Goal: Information Seeking & Learning: Learn about a topic

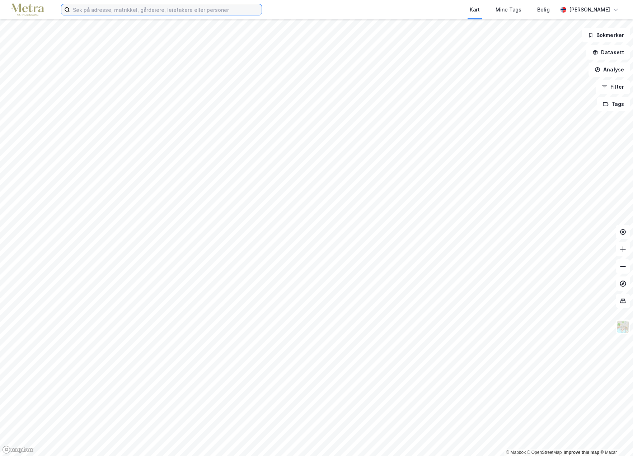
click at [126, 13] on input at bounding box center [166, 9] width 192 height 11
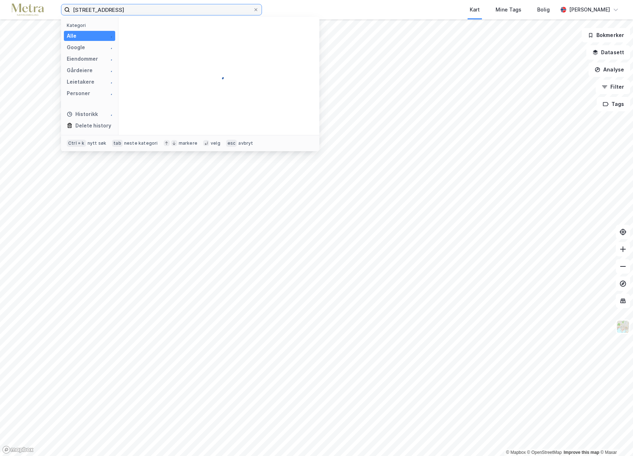
type input "[STREET_ADDRESS]"
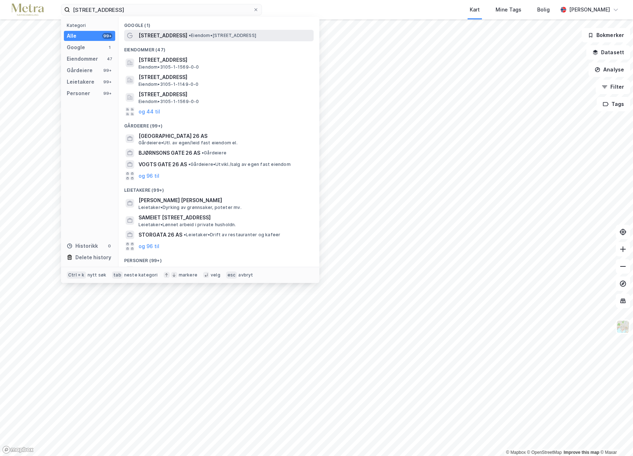
click at [173, 34] on span "[STREET_ADDRESS]" at bounding box center [163, 35] width 49 height 9
